Goal: Task Accomplishment & Management: Complete application form

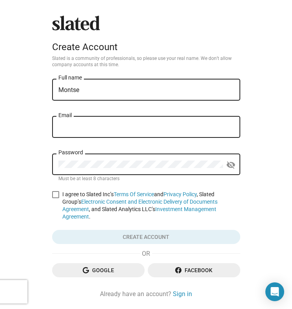
type input "Montse"
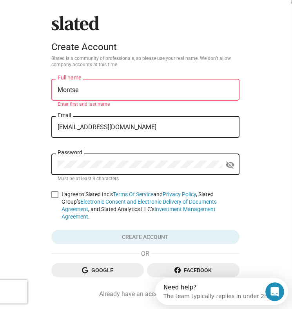
type input "montserrathdz00@gmail.com"
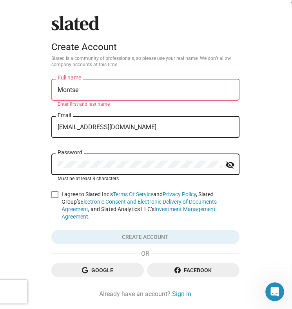
click at [55, 191] on span at bounding box center [54, 194] width 7 height 7
click at [55, 198] on input "I agree to Slated Inc’s Terms Of Service and Privacy Policy , Slated Group’s El…" at bounding box center [54, 198] width 0 height 0
checkbox input "true"
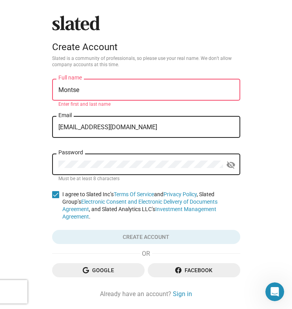
scroll to position [20, 0]
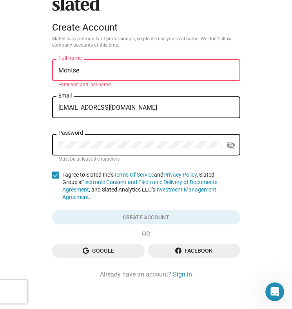
click at [112, 69] on input "Montse" at bounding box center [145, 70] width 175 height 7
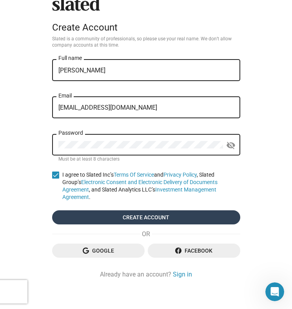
type input "[PERSON_NAME]"
click at [116, 220] on span "Create account" at bounding box center [145, 217] width 175 height 14
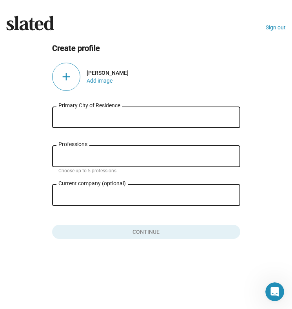
click at [134, 114] on input "Primary City of Residence" at bounding box center [145, 117] width 175 height 7
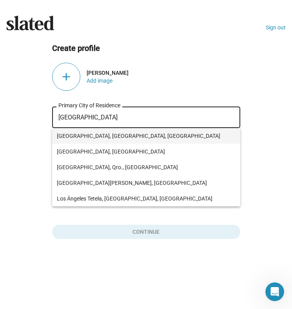
click at [106, 134] on span "Los Angeles, CA, USA" at bounding box center [146, 136] width 179 height 16
type input "Los Angeles, CA, USA"
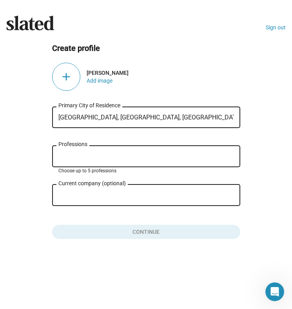
click at [91, 160] on input "Professions" at bounding box center [147, 156] width 175 height 7
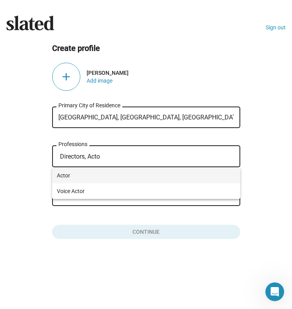
type input "Directors, Acto"
click at [69, 175] on span "Actor" at bounding box center [146, 176] width 179 height 16
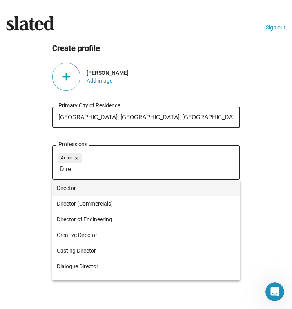
type input "Dire"
click at [90, 187] on span "Director" at bounding box center [146, 188] width 179 height 16
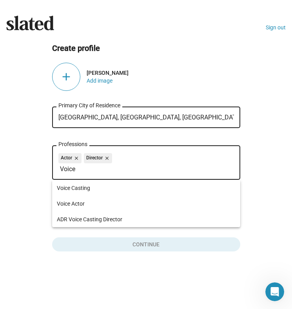
type input "Voice"
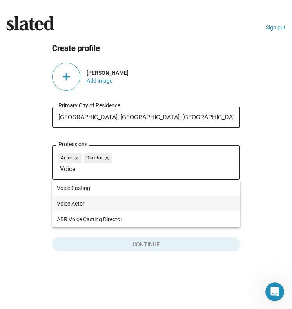
click at [81, 204] on span "Voice Actor" at bounding box center [146, 204] width 179 height 16
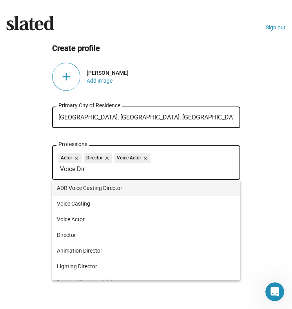
type input "Voice Dire"
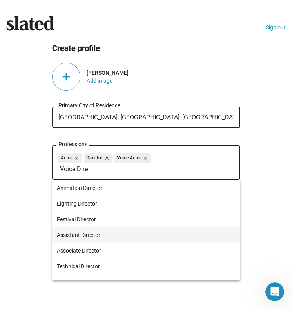
scroll to position [170, 0]
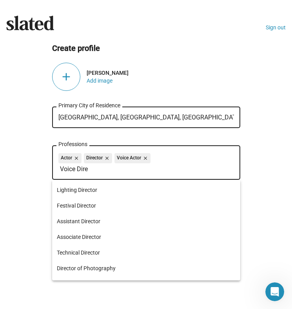
click at [84, 172] on input "Voice Dire" at bounding box center [147, 169] width 175 height 7
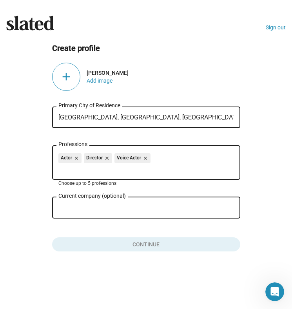
click at [111, 211] on input "Current company (optional)" at bounding box center [140, 207] width 165 height 7
click at [125, 270] on div "Slated Sign out Create profile add Montse Hernandez Add image Los Angeles, CA, …" at bounding box center [146, 154] width 292 height 309
click at [96, 80] on button "Add image" at bounding box center [100, 81] width 26 height 6
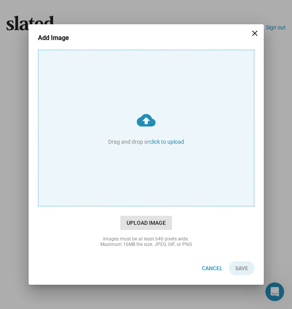
click at [160, 224] on span "Upload Image" at bounding box center [146, 223] width 52 height 14
click at [160, 206] on input "cloud_upload Drag and drop or click to upload" at bounding box center [145, 128] width 215 height 156
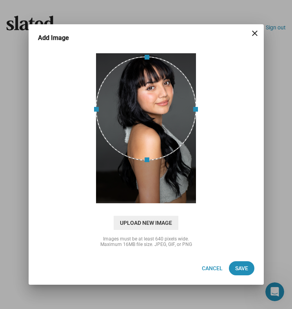
drag, startPoint x: 173, startPoint y: 132, endPoint x: 172, endPoint y: 102, distance: 29.8
click at [172, 102] on div at bounding box center [146, 108] width 101 height 104
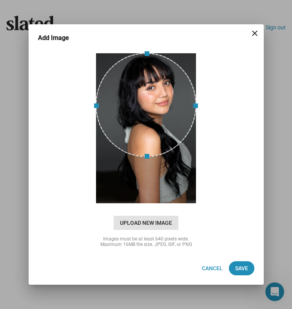
click at [147, 221] on span "Upload New Image" at bounding box center [146, 223] width 65 height 14
click at [147, 206] on input "cloud_upload Drag and drop or click to upload" at bounding box center [145, 128] width 215 height 156
type input "C:\fakepath\IMG_2250.jpg"
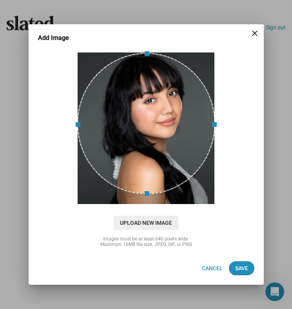
drag, startPoint x: 175, startPoint y: 118, endPoint x: 176, endPoint y: 112, distance: 6.7
click at [176, 112] on div at bounding box center [146, 123] width 138 height 141
click at [243, 270] on span "Save" at bounding box center [241, 268] width 13 height 14
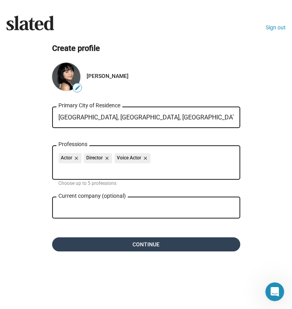
click at [105, 251] on span "Continue" at bounding box center [145, 244] width 175 height 14
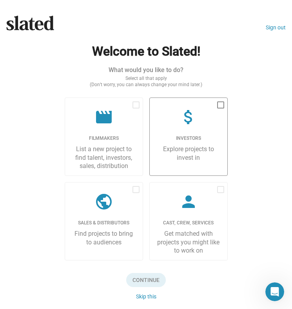
click at [217, 122] on div "attach_money" at bounding box center [188, 118] width 65 height 20
click at [220, 109] on input "checkbox" at bounding box center [220, 109] width 0 height 0
checkbox input "true"
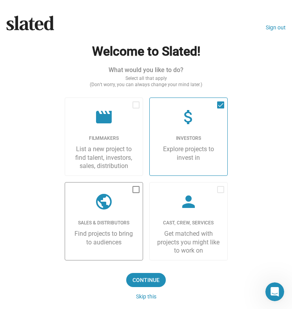
click at [132, 215] on label "public Sales & Distributors Find projects to bring to audiences" at bounding box center [104, 221] width 78 height 78
click at [136, 194] on input "checkbox" at bounding box center [136, 193] width 0 height 0
checkbox input "true"
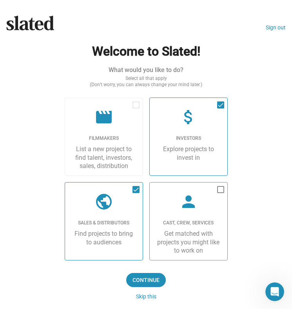
click at [211, 205] on div "person" at bounding box center [188, 202] width 65 height 20
click at [220, 194] on input "checkbox" at bounding box center [220, 193] width 0 height 0
checkbox input "true"
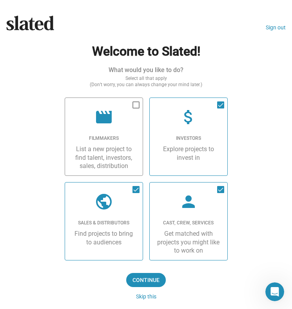
click at [132, 149] on div "List a new project to find talent, investors, sales, distribution" at bounding box center [103, 157] width 65 height 25
click at [136, 109] on input "checkbox" at bounding box center [136, 109] width 0 height 0
checkbox input "true"
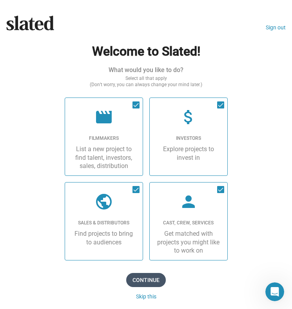
click at [149, 278] on span "Continue" at bounding box center [146, 280] width 40 height 14
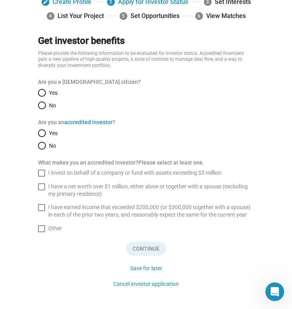
scroll to position [6, 0]
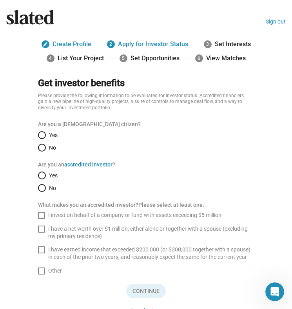
click at [53, 132] on span "Yes" at bounding box center [52, 135] width 12 height 6
click at [46, 132] on input "Yes" at bounding box center [42, 135] width 8 height 8
radio input "true"
click at [47, 185] on span "No" at bounding box center [51, 188] width 10 height 6
click at [46, 185] on input "No" at bounding box center [42, 188] width 8 height 8
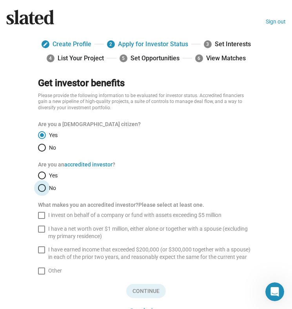
radio input "true"
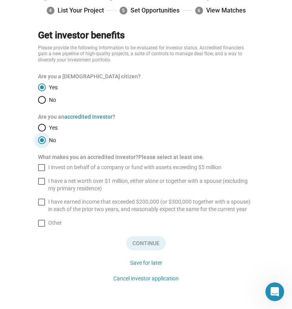
scroll to position [54, 0]
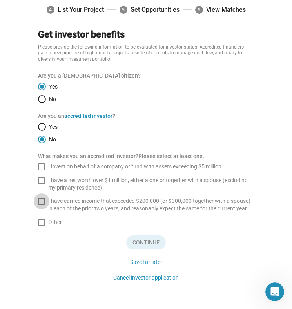
click at [40, 201] on span at bounding box center [41, 201] width 7 height 7
click at [41, 205] on input "I have earned income that exceeded $200,000 (or $300,000 together with a spouse…" at bounding box center [41, 205] width 0 height 0
checkbox input "true"
click at [41, 221] on span at bounding box center [41, 222] width 7 height 7
click at [41, 226] on input "Other" at bounding box center [41, 226] width 0 height 0
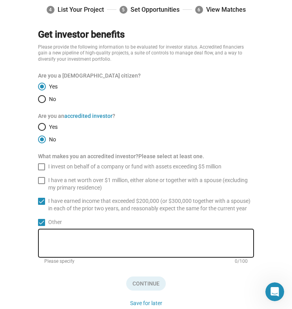
click at [41, 213] on div "I invest on behalf of a company or fund with assets exceeding $5 million I have…" at bounding box center [146, 194] width 216 height 63
click at [43, 220] on span at bounding box center [41, 222] width 7 height 7
click at [42, 226] on input "Other" at bounding box center [41, 226] width 0 height 0
checkbox input "false"
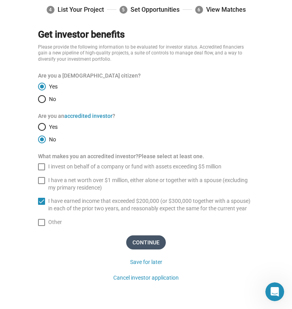
click at [143, 242] on span "Continue" at bounding box center [146, 242] width 40 height 14
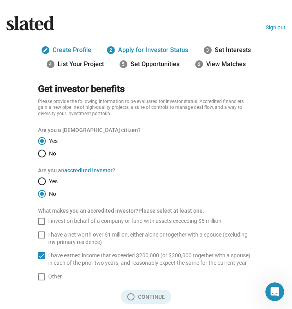
scroll to position [0, 0]
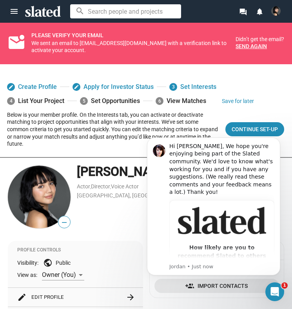
click at [276, 140] on icon "Dismiss notification" at bounding box center [278, 139] width 4 height 4
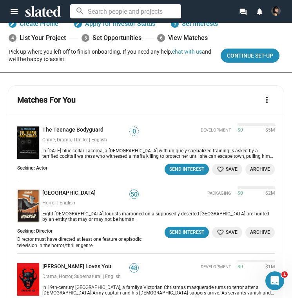
scroll to position [63, 0]
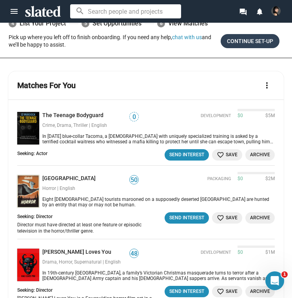
click at [244, 42] on span "Continue Set-up" at bounding box center [250, 41] width 46 height 14
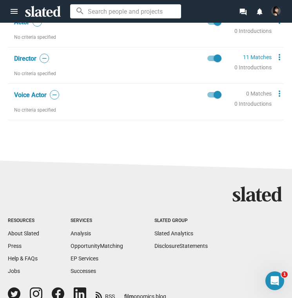
scroll to position [420, 0]
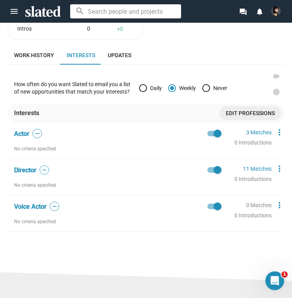
click at [143, 84] on span at bounding box center [143, 88] width 8 height 8
click at [143, 84] on input "Daily" at bounding box center [143, 88] width 8 height 8
radio input "true"
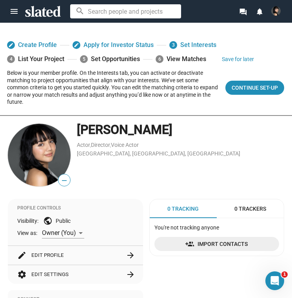
scroll to position [0, 0]
click at [251, 86] on span "Continue Set-up" at bounding box center [255, 88] width 46 height 14
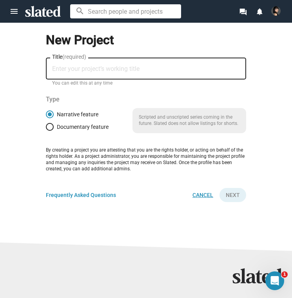
click at [203, 194] on span "Cancel" at bounding box center [202, 195] width 21 height 14
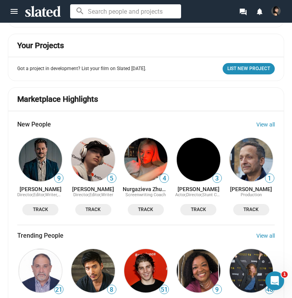
scroll to position [590, 0]
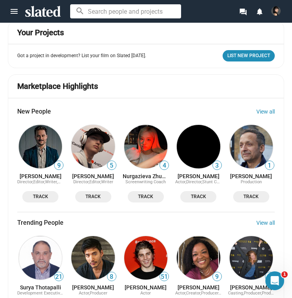
click at [151, 236] on img at bounding box center [145, 257] width 43 height 43
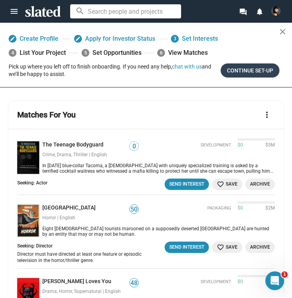
click at [229, 72] on span "Continue Set-up" at bounding box center [250, 70] width 46 height 14
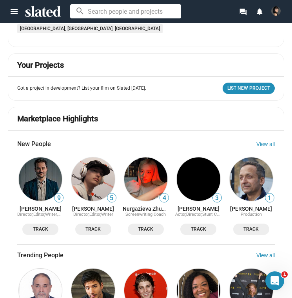
scroll to position [527, 0]
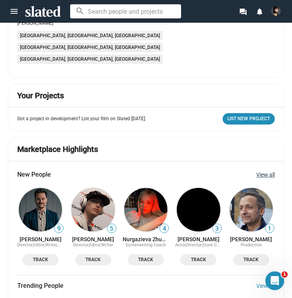
click at [268, 172] on link "View all" at bounding box center [265, 175] width 18 height 6
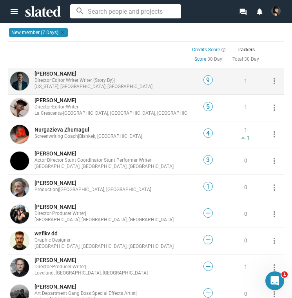
scroll to position [49, 0]
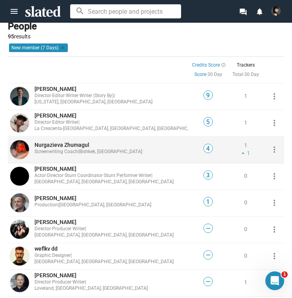
click at [52, 151] on span "Screenwriting Coach" at bounding box center [55, 151] width 43 height 5
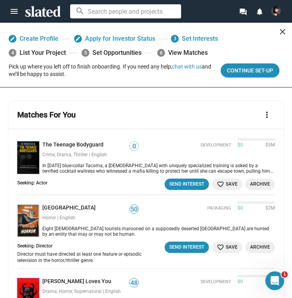
click at [282, 30] on mat-icon "close" at bounding box center [282, 31] width 9 height 9
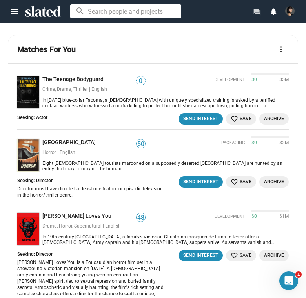
click at [255, 7] on link "forum" at bounding box center [256, 11] width 16 height 13
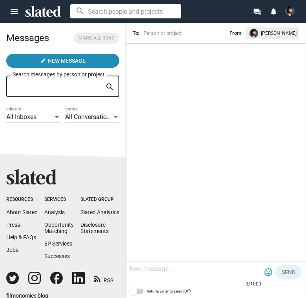
scroll to position [31, 0]
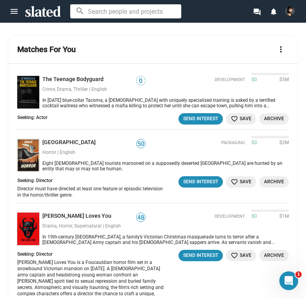
click at [17, 13] on mat-icon "menu" at bounding box center [13, 11] width 9 height 9
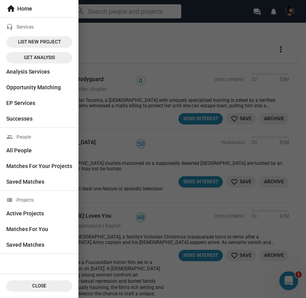
click at [90, 45] on div at bounding box center [153, 149] width 306 height 298
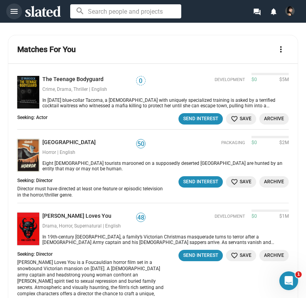
click at [17, 13] on mat-icon "menu" at bounding box center [13, 11] width 9 height 9
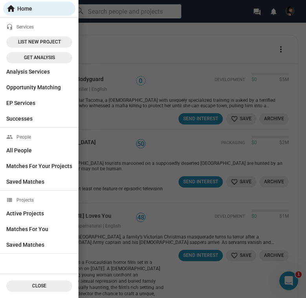
click at [156, 37] on div at bounding box center [153, 149] width 306 height 298
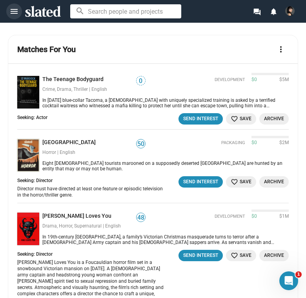
click at [14, 13] on mat-icon "menu" at bounding box center [13, 11] width 9 height 9
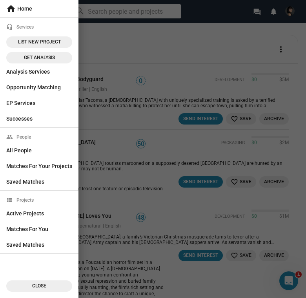
click at [110, 42] on div at bounding box center [153, 149] width 306 height 298
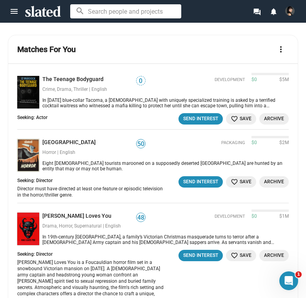
click at [9, 14] on span "menu" at bounding box center [14, 11] width 16 height 9
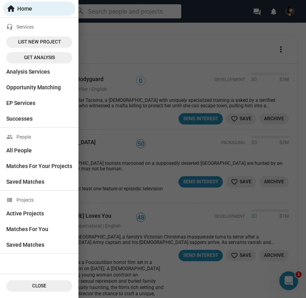
click at [119, 49] on div at bounding box center [153, 149] width 306 height 298
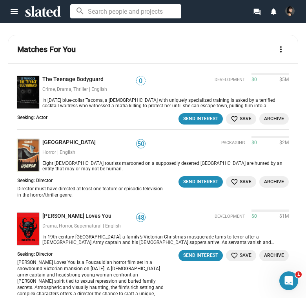
click at [259, 20] on div "menu search forum notifications" at bounding box center [153, 11] width 306 height 23
click at [258, 13] on mat-icon "forum" at bounding box center [256, 11] width 7 height 7
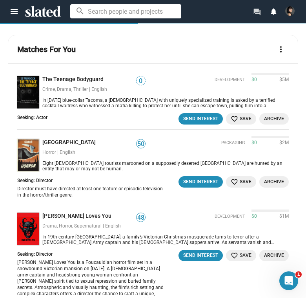
click at [258, 13] on mat-icon "forum" at bounding box center [256, 11] width 7 height 7
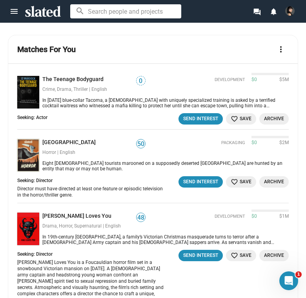
click at [291, 7] on button at bounding box center [289, 11] width 16 height 13
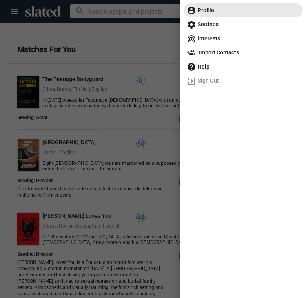
click at [206, 11] on span "account_circle Profile" at bounding box center [242, 10] width 113 height 14
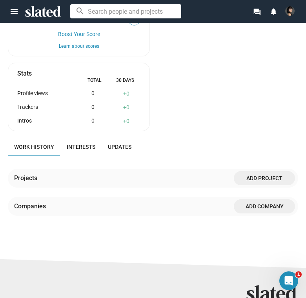
scroll to position [321, 0]
click at [255, 177] on span "Add project" at bounding box center [264, 178] width 49 height 14
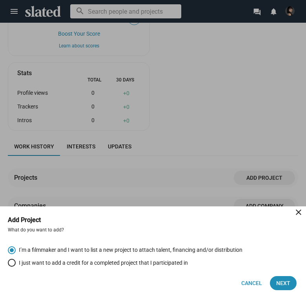
click at [216, 145] on div at bounding box center [153, 149] width 306 height 298
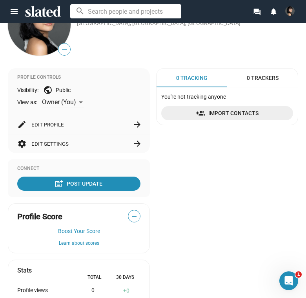
scroll to position [85, 0]
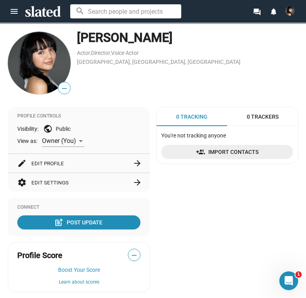
click at [42, 54] on img at bounding box center [39, 63] width 63 height 63
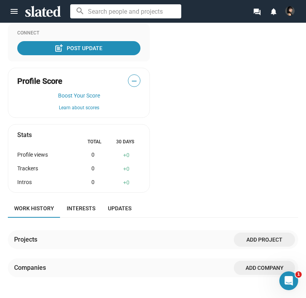
scroll to position [289, 0]
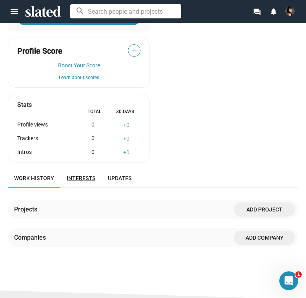
click at [92, 177] on span "Interests" at bounding box center [81, 178] width 29 height 6
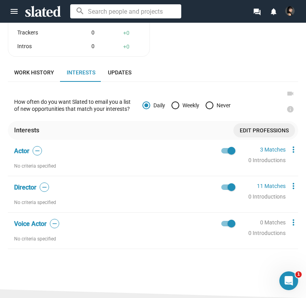
scroll to position [423, 0]
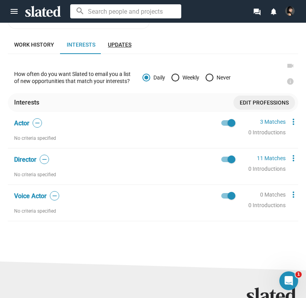
click at [120, 45] on link "Updates" at bounding box center [119, 44] width 36 height 19
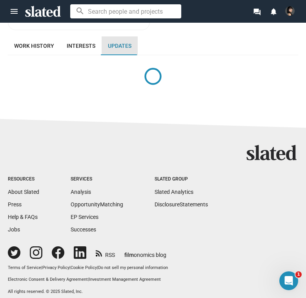
scroll to position [417, 0]
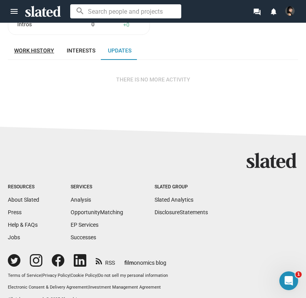
click at [40, 47] on span "Work history" at bounding box center [34, 50] width 40 height 6
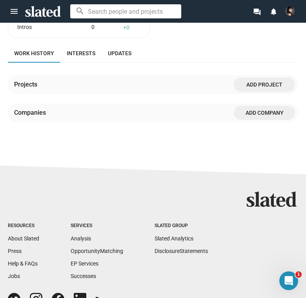
scroll to position [416, 0]
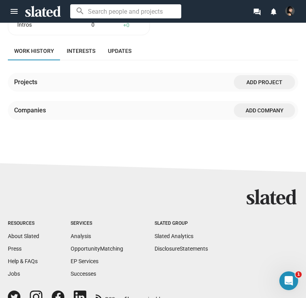
click at [275, 76] on span "Add project" at bounding box center [264, 82] width 49 height 14
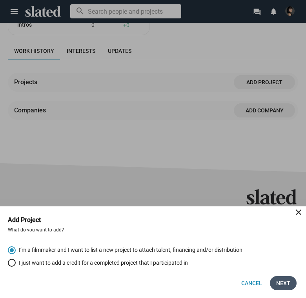
click at [275, 279] on button "Next" at bounding box center [283, 283] width 27 height 14
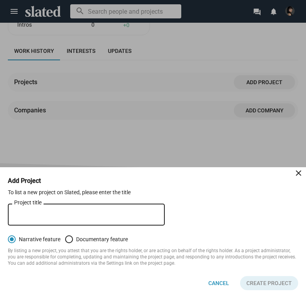
click at [47, 221] on div "Project title" at bounding box center [86, 214] width 144 height 23
type input "The Pact"
click at [268, 280] on span "Create project" at bounding box center [268, 283] width 45 height 14
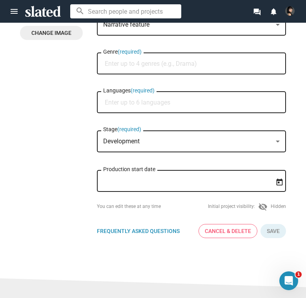
scroll to position [134, 0]
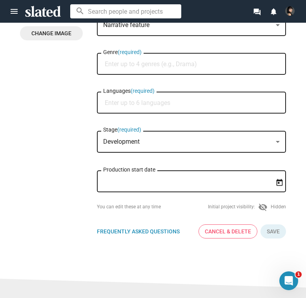
click at [145, 146] on div "Development" at bounding box center [187, 142] width 169 height 8
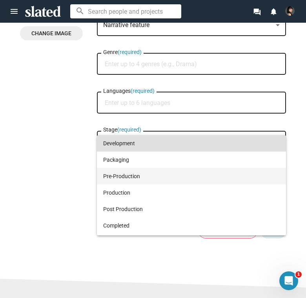
click at [134, 177] on span "Pre-Production" at bounding box center [191, 176] width 176 height 16
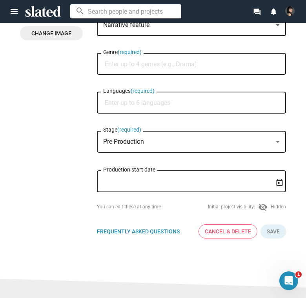
click at [158, 105] on input "Languages (required)" at bounding box center [193, 102] width 176 height 7
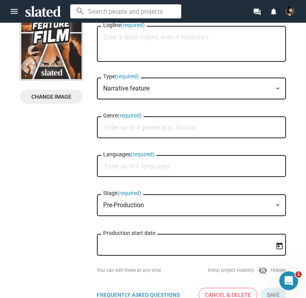
scroll to position [69, 0]
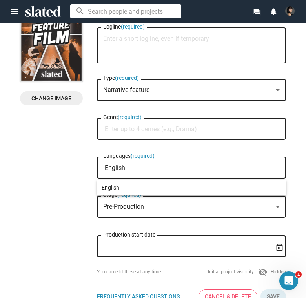
type input "English"
click at [142, 126] on div at bounding box center [153, 149] width 306 height 298
click at [136, 129] on input "Genre (required)" at bounding box center [193, 129] width 176 height 7
type input "D"
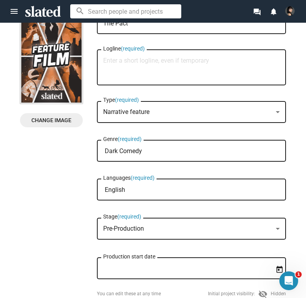
scroll to position [40, 0]
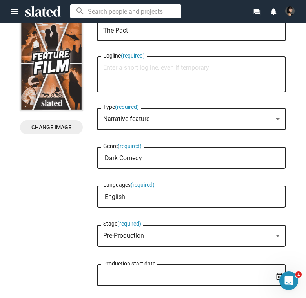
type input "Dark Comedy"
click at [136, 118] on span "Narrative feature" at bounding box center [126, 118] width 46 height 7
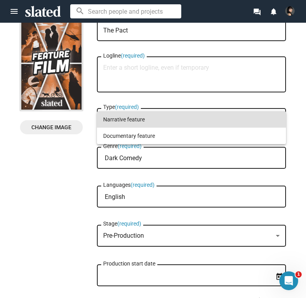
click at [158, 119] on span "Narrative feature" at bounding box center [191, 119] width 176 height 16
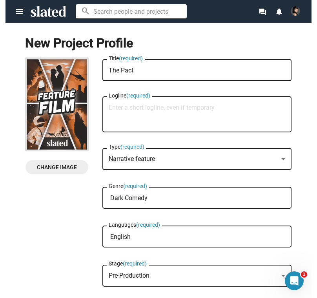
scroll to position [0, 0]
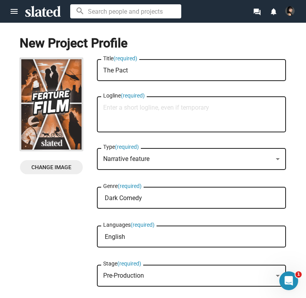
click at [148, 77] on div "The Pact Title (required)" at bounding box center [191, 69] width 176 height 23
click at [132, 120] on textarea "Logline (required)" at bounding box center [191, 114] width 176 height 21
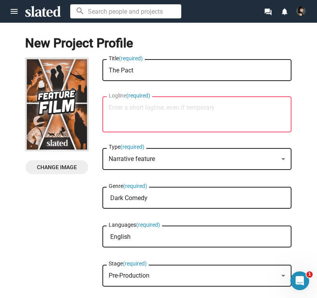
paste textarea "What starts as a suicide pact between four struggling guys transforms into an u…"
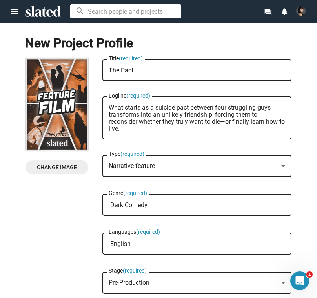
type textarea "What starts as a suicide pact between four struggling guys transforms into an u…"
click at [140, 148] on mat-form-field "What starts as a suicide pact between four struggling guys transforms into an u…" at bounding box center [196, 122] width 189 height 54
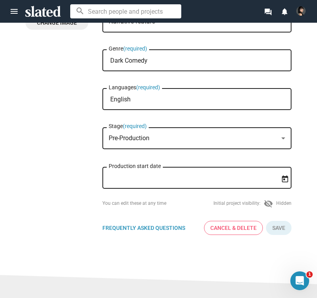
scroll to position [152, 0]
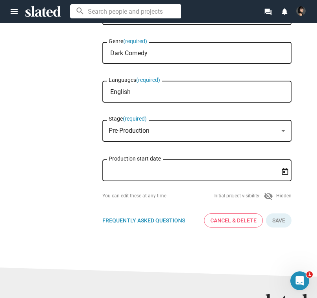
click at [163, 167] on div "Production start date" at bounding box center [191, 169] width 165 height 23
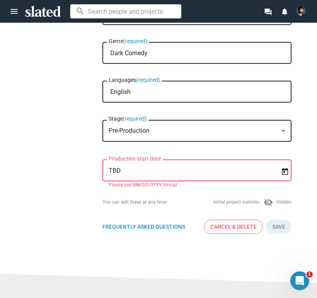
type input "TBD"
click at [195, 210] on div "You can edit these at any time Initial project visibility: visibility_off Hidde…" at bounding box center [196, 216] width 189 height 36
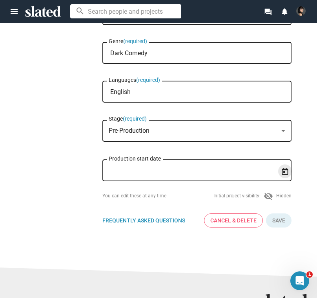
click at [286, 177] on button "Open calendar" at bounding box center [285, 172] width 14 height 14
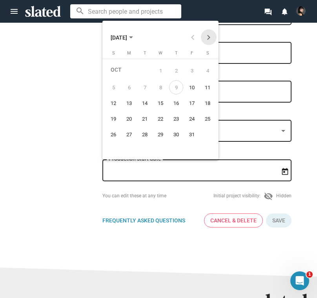
click at [208, 38] on button "Next month" at bounding box center [209, 37] width 16 height 16
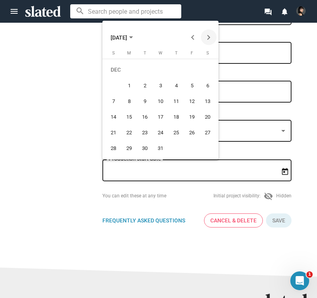
click at [208, 38] on button "Next month" at bounding box center [209, 37] width 16 height 16
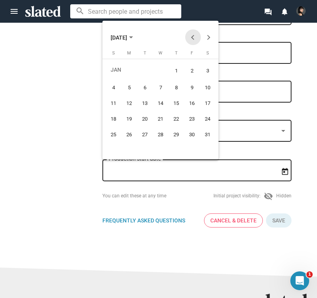
click at [197, 38] on button "Previous month" at bounding box center [193, 37] width 16 height 16
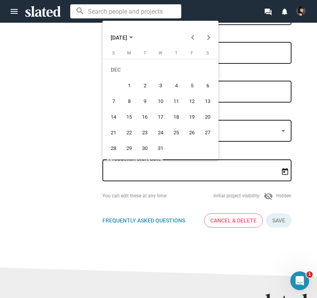
click at [130, 83] on div "1" at bounding box center [129, 85] width 14 height 14
type input "12/1/2025"
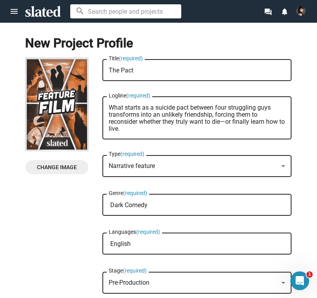
scroll to position [0, 0]
click at [172, 169] on div "Narrative feature" at bounding box center [193, 166] width 169 height 8
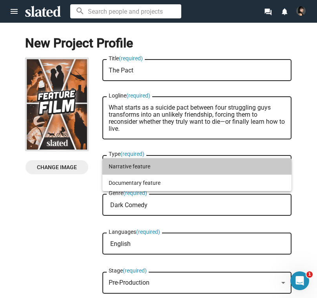
click at [172, 169] on span "Narrative feature" at bounding box center [197, 166] width 176 height 16
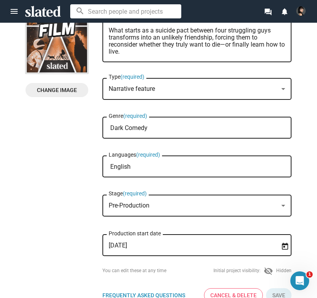
scroll to position [70, 0]
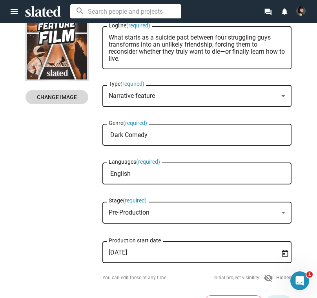
click at [60, 95] on span "Change Image" at bounding box center [57, 97] width 50 height 14
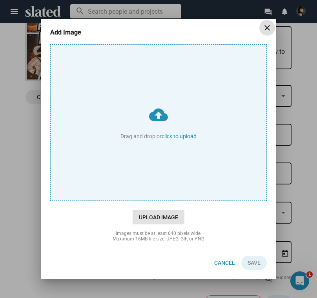
click at [169, 218] on span "Upload Image" at bounding box center [158, 217] width 52 height 14
click at [169, 201] on input "cloud_upload Drag and drop or click to upload" at bounding box center [158, 123] width 215 height 156
type input "C:\fakepath\TV and Film Pitch Deck Presentation in Black and White Grey Minimal…"
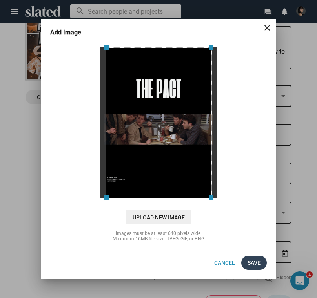
click at [260, 262] on span "Save" at bounding box center [253, 263] width 13 height 14
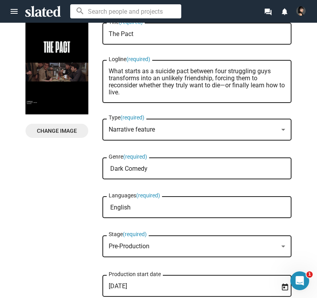
scroll to position [26, 0]
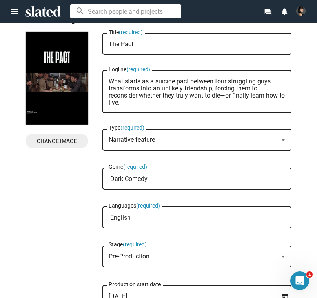
click at [165, 44] on textarea "The Pact" at bounding box center [197, 44] width 176 height 7
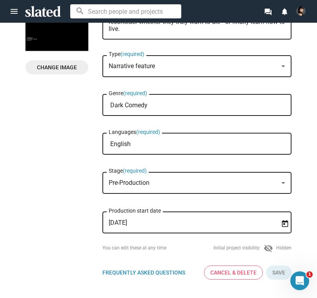
scroll to position [100, 0]
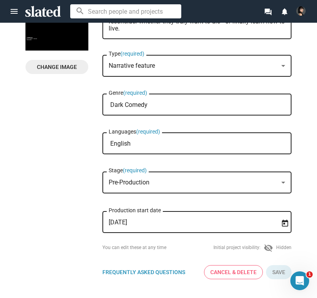
type textarea "The Pact"
click at [164, 109] on input "Dark Comedy" at bounding box center [198, 104] width 176 height 7
click at [221, 106] on input "Dark Comedy, Proof of Concept" at bounding box center [198, 104] width 176 height 7
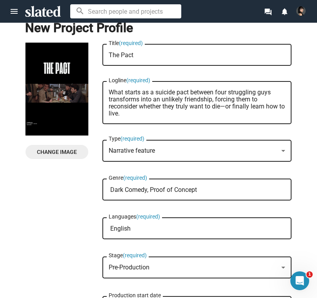
scroll to position [14, 0]
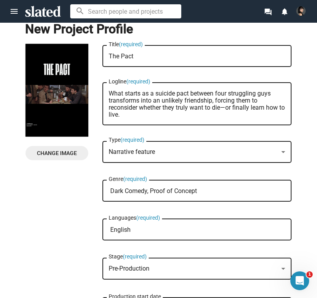
click at [185, 190] on input "Dark Comedy, Proof of Concept" at bounding box center [198, 191] width 176 height 7
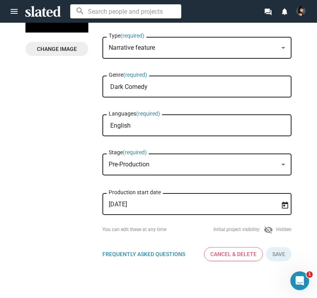
scroll to position [136, 0]
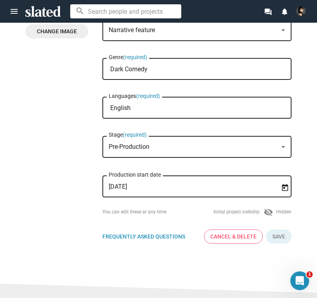
type input "Dark Comedy"
click at [185, 210] on div "You can edit these at any time Initial project visibility: visibility_off Hidden" at bounding box center [196, 212] width 189 height 9
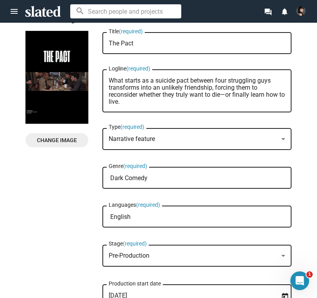
scroll to position [16, 0]
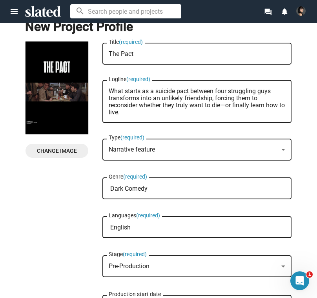
click at [156, 100] on textarea "What starts as a suicide pact between four struggling guys transforms into an u…" at bounding box center [197, 102] width 176 height 28
click at [65, 189] on div "Change Image" at bounding box center [63, 206] width 77 height 328
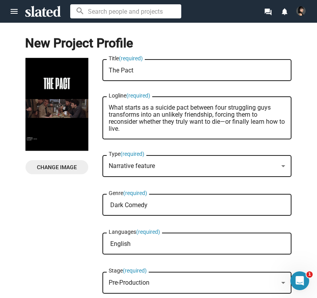
scroll to position [0, 0]
click at [128, 72] on textarea "The Pact" at bounding box center [197, 70] width 176 height 7
click at [132, 72] on textarea "The Pact" at bounding box center [197, 70] width 176 height 7
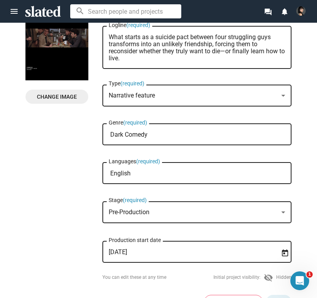
scroll to position [95, 0]
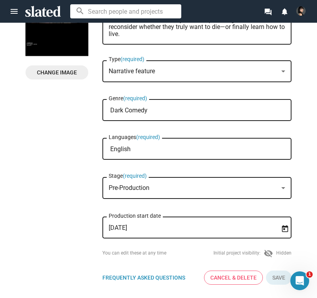
click at [155, 153] on input "English" at bounding box center [198, 149] width 176 height 7
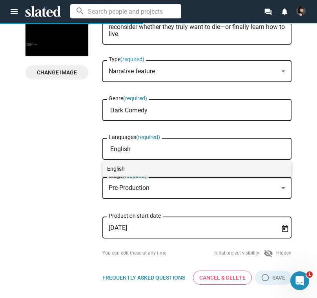
click at [136, 169] on span "English" at bounding box center [196, 169] width 179 height 16
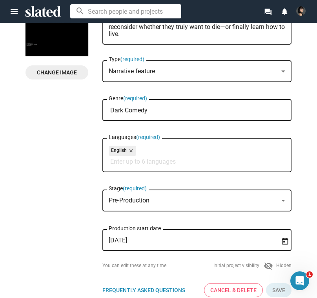
scroll to position [125, 0]
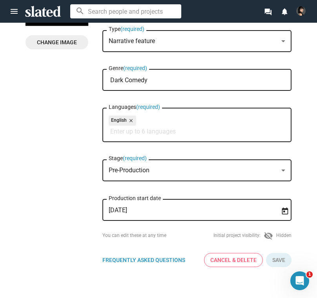
click at [137, 58] on div "Narrative feature Type (required)" at bounding box center [196, 45] width 189 height 30
click at [150, 75] on div "Dark Comedy Genre (required)" at bounding box center [197, 79] width 176 height 23
type input "D"
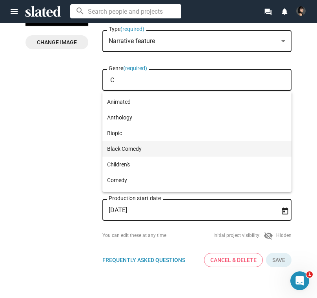
scroll to position [52, 0]
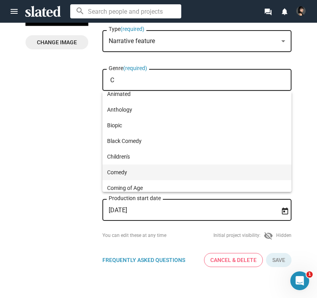
type input "C"
click at [125, 171] on span "Comedy" at bounding box center [196, 173] width 179 height 16
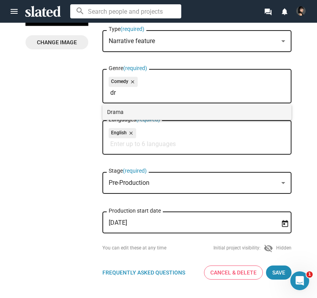
type input "dr"
click at [147, 112] on span "Drama" at bounding box center [196, 112] width 179 height 16
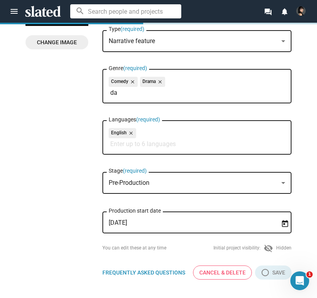
type input "d"
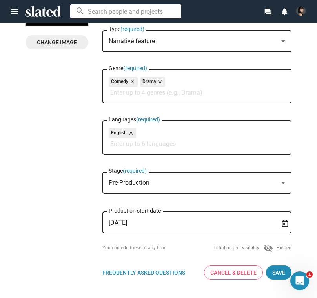
click at [147, 90] on input "Genre (required)" at bounding box center [198, 92] width 176 height 7
type input "p"
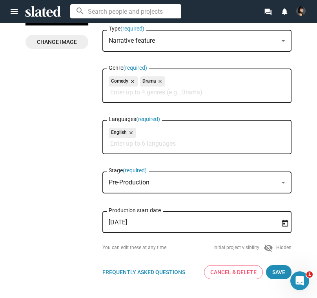
scroll to position [138, 0]
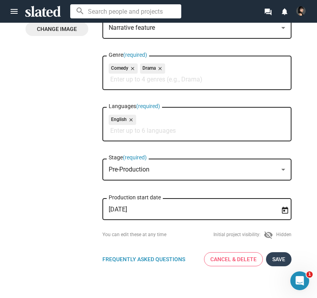
click at [279, 261] on span "Save" at bounding box center [278, 259] width 13 height 14
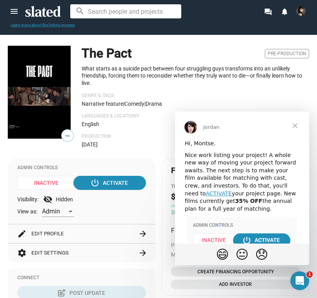
click at [298, 129] on span "Close" at bounding box center [294, 126] width 28 height 28
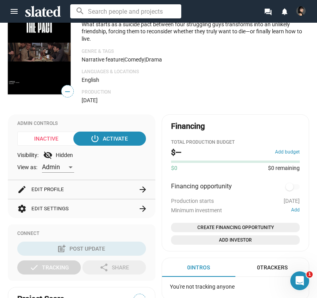
scroll to position [119, 0]
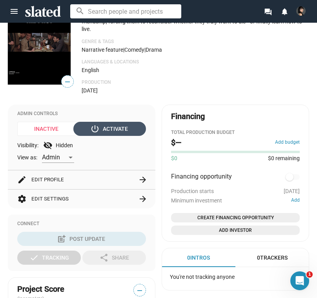
click at [115, 127] on div "power_settings_new Activate" at bounding box center [110, 129] width 36 height 14
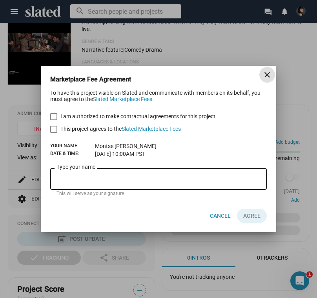
click at [56, 116] on span at bounding box center [53, 116] width 7 height 7
click at [54, 120] on input "I am authorized to make contractual agreements for this project" at bounding box center [53, 120] width 0 height 0
checkbox input "true"
click at [54, 135] on form "To have this project visible on Slated and communicate with members on its beha…" at bounding box center [158, 144] width 216 height 109
click at [53, 130] on span at bounding box center [53, 129] width 7 height 7
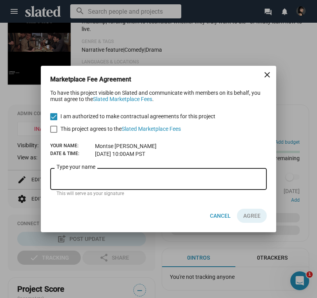
click at [53, 133] on input "This project agrees to the Slated Marketplace Fees" at bounding box center [53, 133] width 0 height 0
click at [92, 173] on div "Type your name" at bounding box center [158, 177] width 204 height 23
click at [52, 126] on span at bounding box center [53, 129] width 7 height 7
click at [53, 133] on input "This project agrees to the Slated Marketplace Fees" at bounding box center [53, 133] width 0 height 0
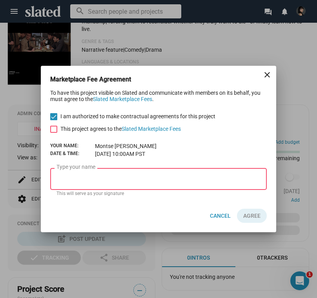
click at [52, 132] on span at bounding box center [53, 129] width 7 height 7
click at [53, 133] on input "This project agrees to the Slated Marketplace Fees" at bounding box center [53, 133] width 0 height 0
checkbox input "true"
click at [97, 169] on div "Type your name" at bounding box center [158, 177] width 204 height 23
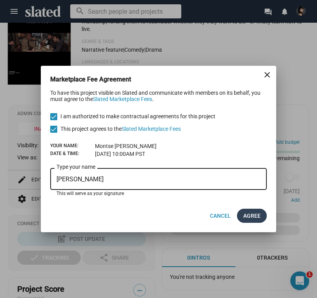
type input "[PERSON_NAME]"
click at [250, 219] on span "AGREE" at bounding box center [251, 216] width 17 height 14
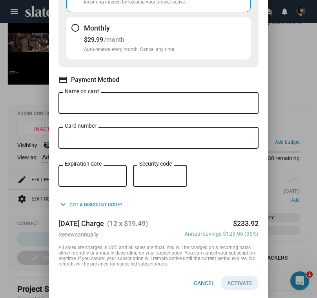
scroll to position [153, 0]
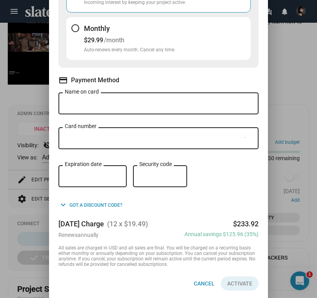
click at [121, 100] on input "Name on card" at bounding box center [158, 103] width 187 height 7
type input "Montserrat Hernandez"
click at [112, 129] on div "Card number" at bounding box center [153, 138] width 176 height 24
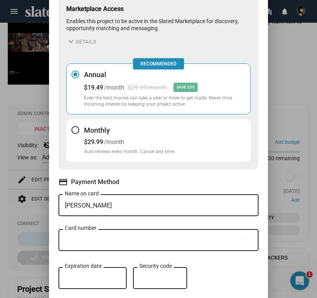
scroll to position [50, 0]
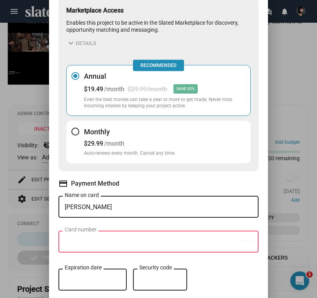
click at [119, 127] on h3 "Monthly" at bounding box center [129, 131] width 91 height 9
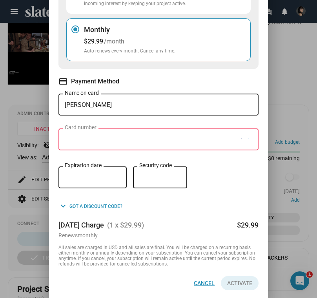
scroll to position [152, 0]
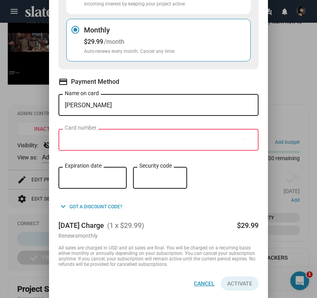
click at [198, 279] on span "Cancel" at bounding box center [204, 284] width 21 height 14
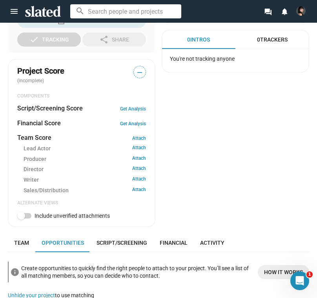
scroll to position [413, 0]
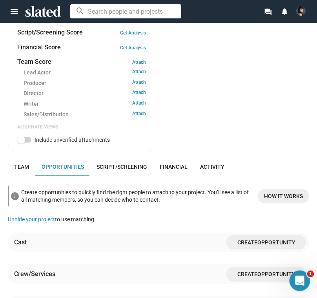
click at [302, 275] on div "Open Intercom Messenger" at bounding box center [298, 280] width 26 height 26
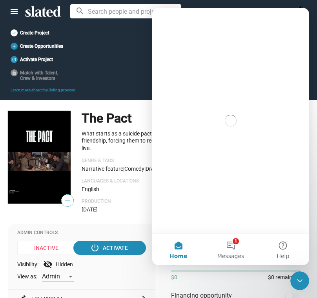
scroll to position [0, 0]
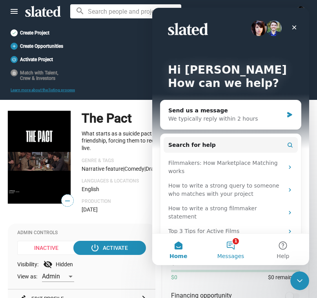
click at [234, 243] on button "1 Messages" at bounding box center [230, 249] width 52 height 31
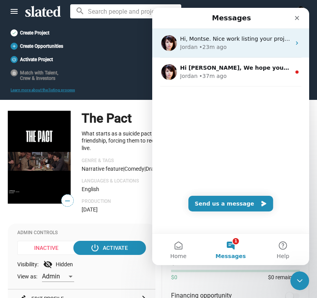
click at [221, 46] on div "• 23m ago" at bounding box center [212, 47] width 27 height 8
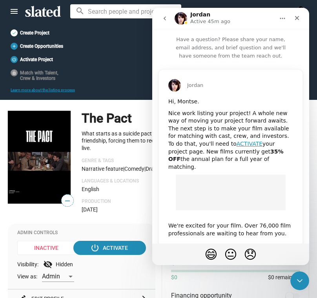
scroll to position [43, 0]
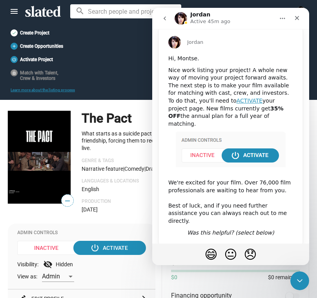
click at [144, 203] on div "Production Dec 1, 2025" at bounding box center [194, 206] width 227 height 14
click at [296, 19] on icon "Close" at bounding box center [296, 18] width 6 height 6
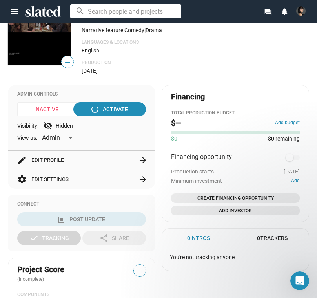
scroll to position [139, 0]
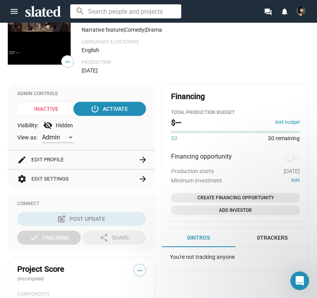
click at [62, 175] on button "settings Edit Settings arrow_forward" at bounding box center [81, 179] width 128 height 19
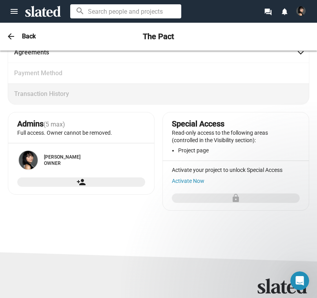
scroll to position [197, 0]
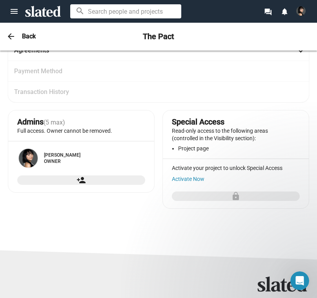
click at [10, 39] on mat-icon "arrow_back" at bounding box center [10, 36] width 9 height 9
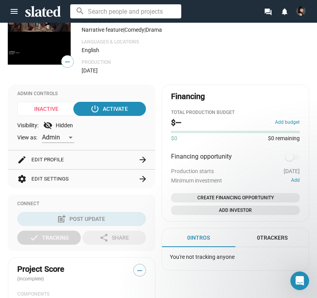
click at [66, 58] on span "—" at bounding box center [68, 62] width 12 height 10
click at [67, 63] on span "—" at bounding box center [68, 62] width 12 height 10
click at [137, 53] on div "The Pact Pre-Production What starts as a suicide pact between four struggling g…" at bounding box center [194, 23] width 227 height 102
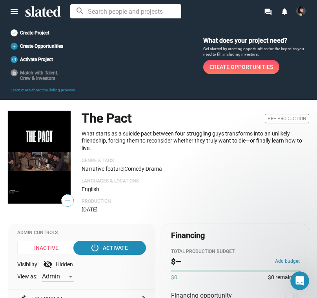
scroll to position [0, 0]
click at [67, 201] on span "—" at bounding box center [68, 201] width 12 height 10
click at [296, 13] on img at bounding box center [300, 10] width 9 height 9
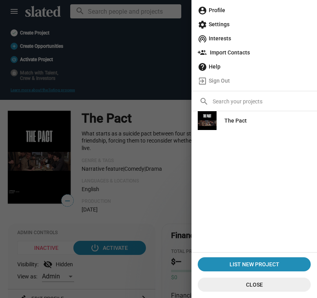
click at [230, 112] on div "The Pact" at bounding box center [253, 120] width 113 height 19
click at [229, 121] on div "The Pact" at bounding box center [235, 121] width 22 height 14
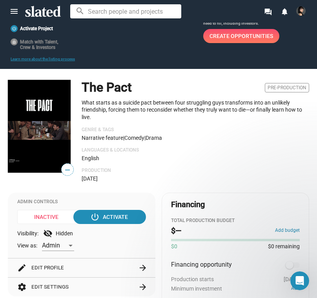
scroll to position [35, 0]
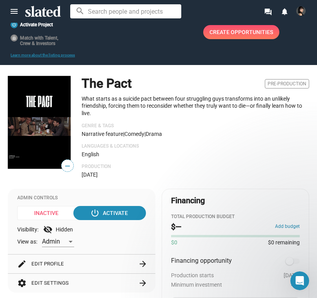
click at [52, 228] on mat-icon "visibility_off" at bounding box center [47, 229] width 9 height 9
click at [48, 228] on mat-icon "visibility_off" at bounding box center [47, 229] width 9 height 9
click at [64, 231] on div "Admin" at bounding box center [58, 239] width 32 height 16
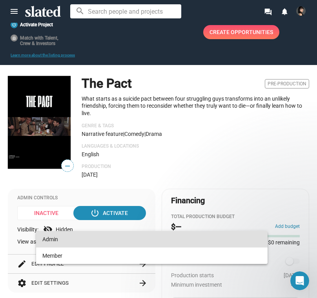
click at [146, 157] on div at bounding box center [158, 149] width 317 height 298
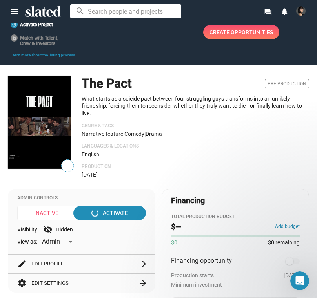
click at [64, 239] on div "Admin" at bounding box center [54, 242] width 25 height 8
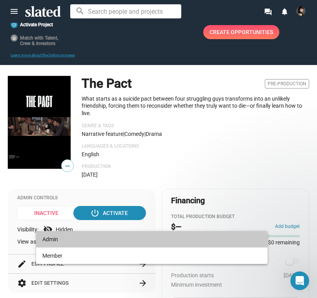
click at [64, 239] on span "Admin" at bounding box center [151, 239] width 219 height 16
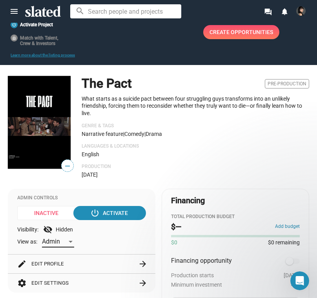
click at [65, 239] on div "Admin" at bounding box center [54, 242] width 25 height 8
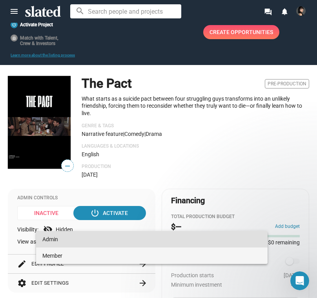
click at [60, 255] on span "Member" at bounding box center [151, 256] width 219 height 16
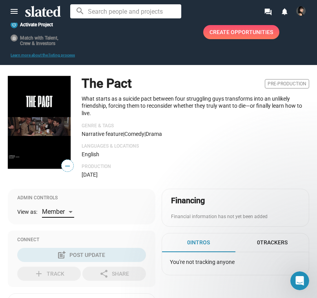
click at [59, 208] on span "Member" at bounding box center [53, 211] width 23 height 7
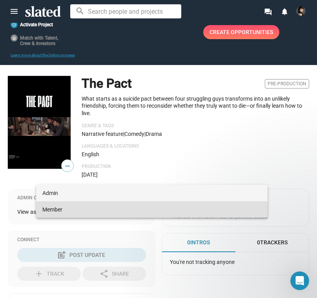
click at [61, 195] on span "Admin" at bounding box center [151, 193] width 219 height 16
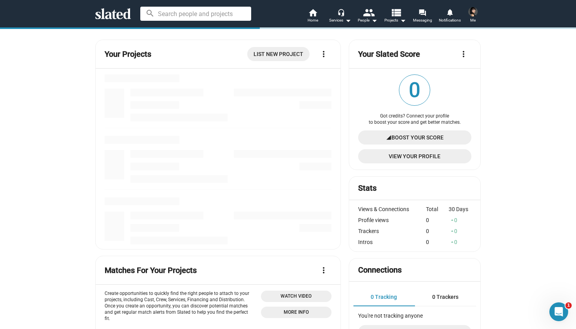
click at [476, 10] on img at bounding box center [472, 11] width 9 height 9
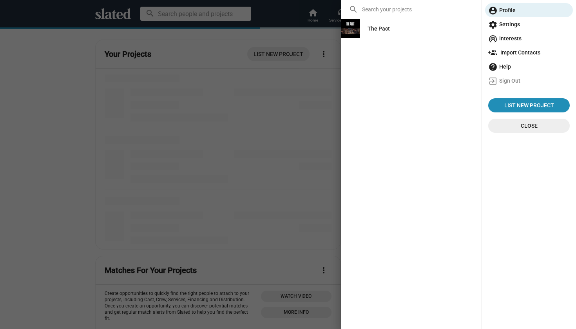
click at [507, 134] on span "Close" at bounding box center [529, 129] width 94 height 20
click at [502, 123] on span "Close" at bounding box center [528, 126] width 69 height 14
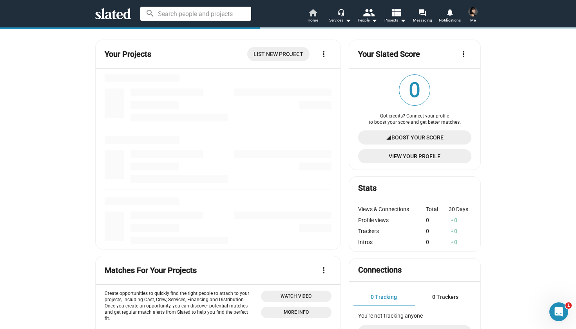
click at [320, 14] on link "home Home" at bounding box center [312, 16] width 27 height 17
click at [474, 11] on img at bounding box center [472, 11] width 9 height 9
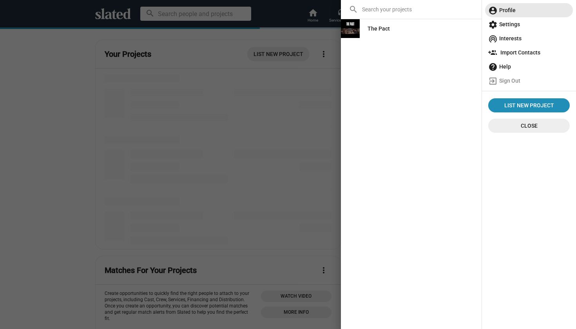
click at [501, 10] on span "account_circle Profile" at bounding box center [528, 10] width 81 height 14
